Goal: Navigation & Orientation: Find specific page/section

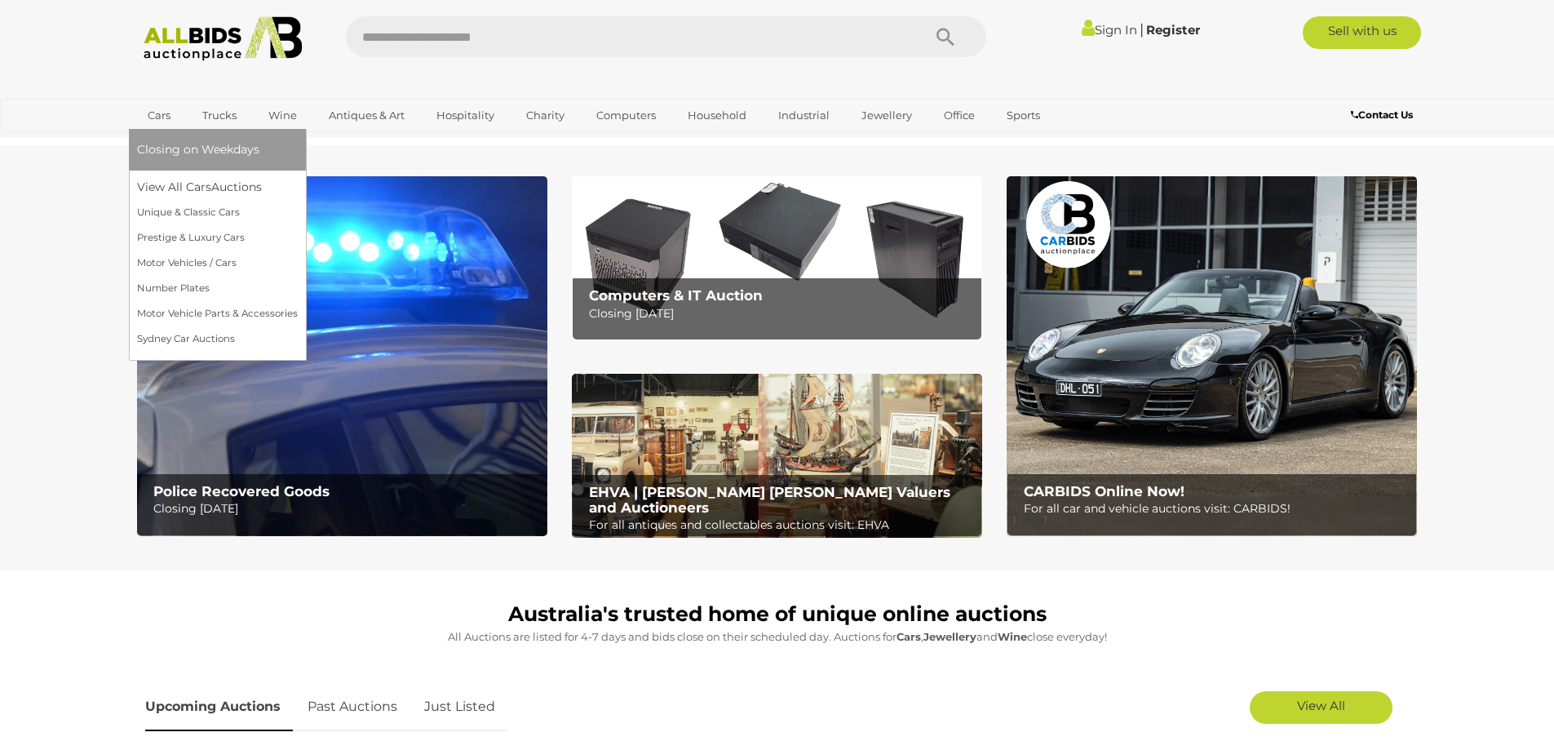
click at [170, 147] on span "Closing on Weekdays" at bounding box center [198, 149] width 122 height 15
click at [149, 119] on link "Cars" at bounding box center [159, 115] width 44 height 27
click at [172, 148] on span "Closing on Weekdays" at bounding box center [198, 149] width 122 height 15
